Goal: Information Seeking & Learning: Learn about a topic

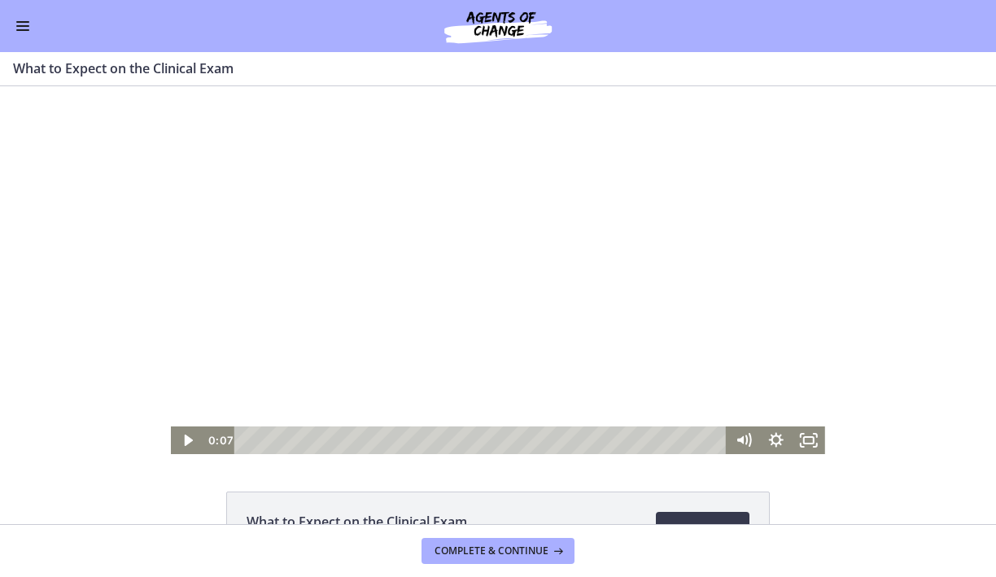
click at [301, 313] on div at bounding box center [498, 270] width 654 height 368
click at [626, 436] on icon "Fullscreen" at bounding box center [808, 440] width 39 height 33
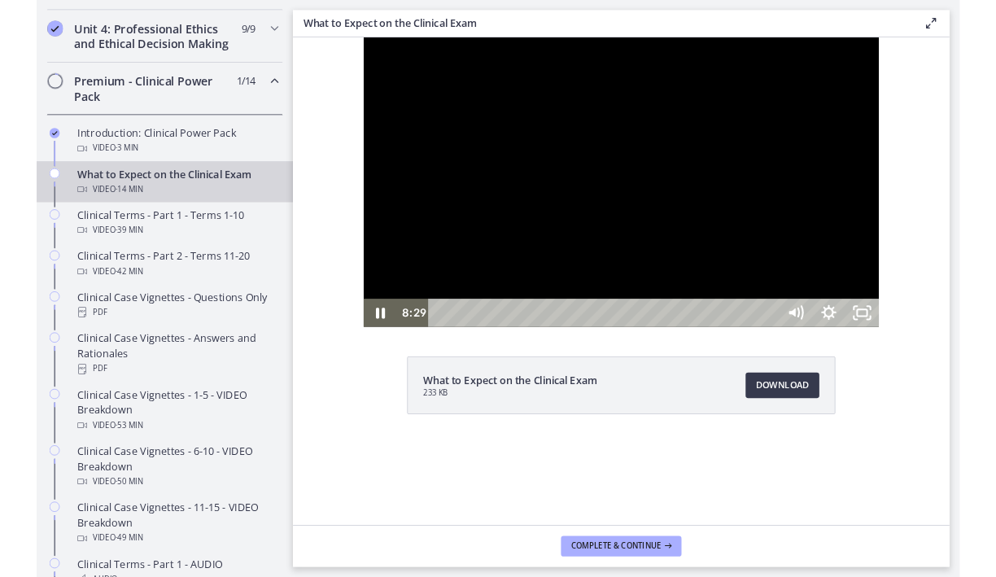
scroll to position [763, 0]
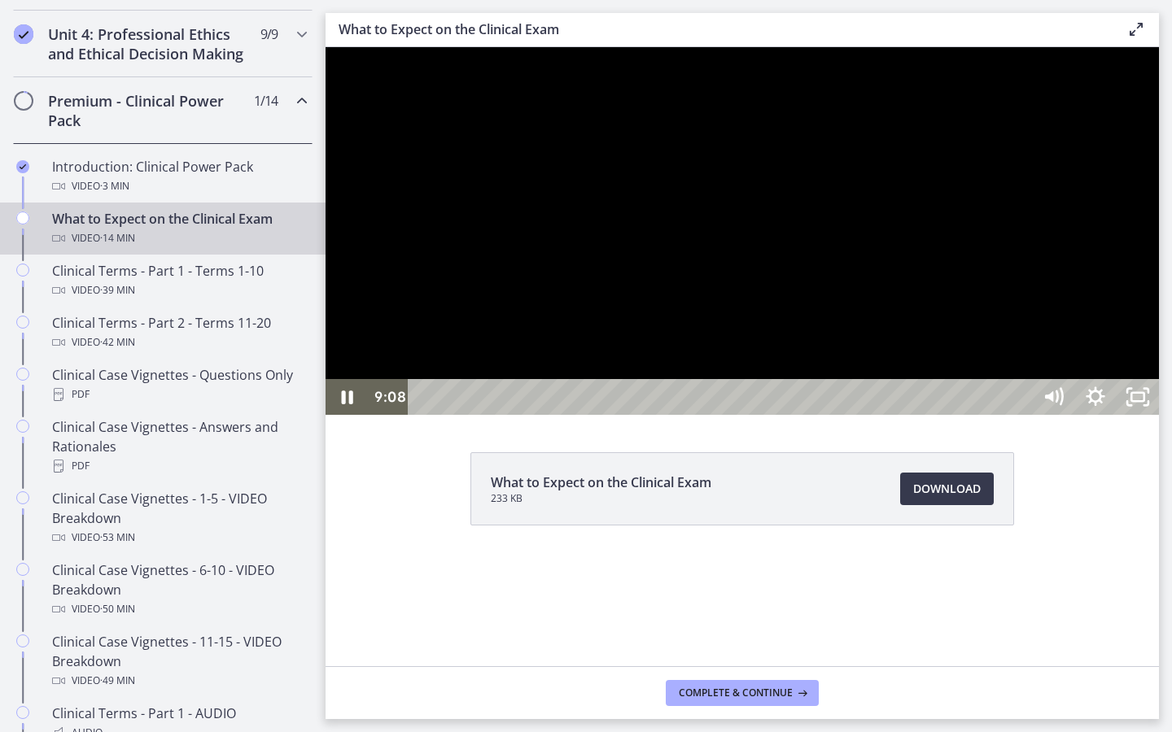
click at [626, 381] on div at bounding box center [741, 231] width 833 height 368
click at [626, 415] on div "13:11" at bounding box center [722, 397] width 597 height 36
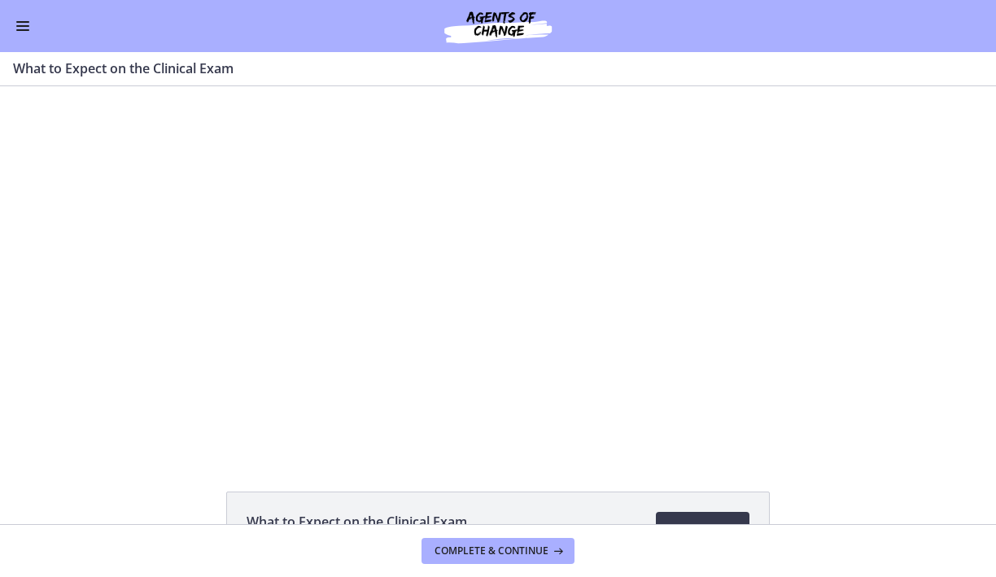
scroll to position [759, 0]
click at [551, 548] on icon at bounding box center [556, 550] width 16 height 13
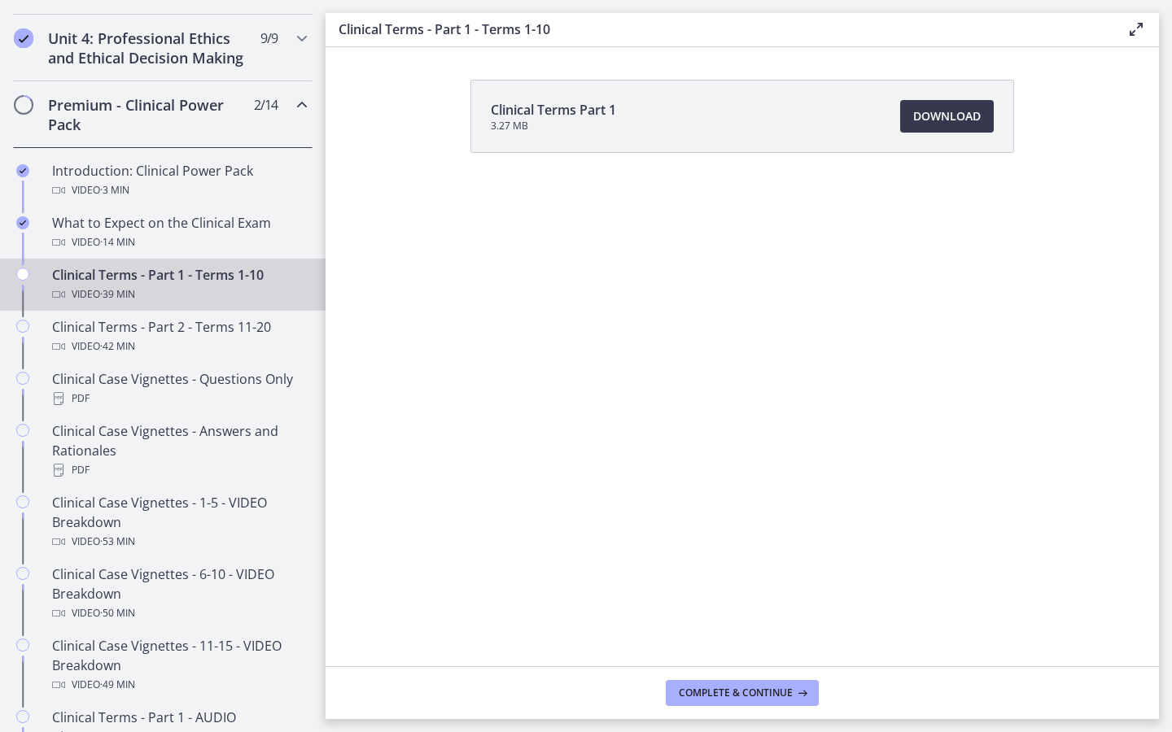
scroll to position [762, 0]
